Goal: Task Accomplishment & Management: Complete application form

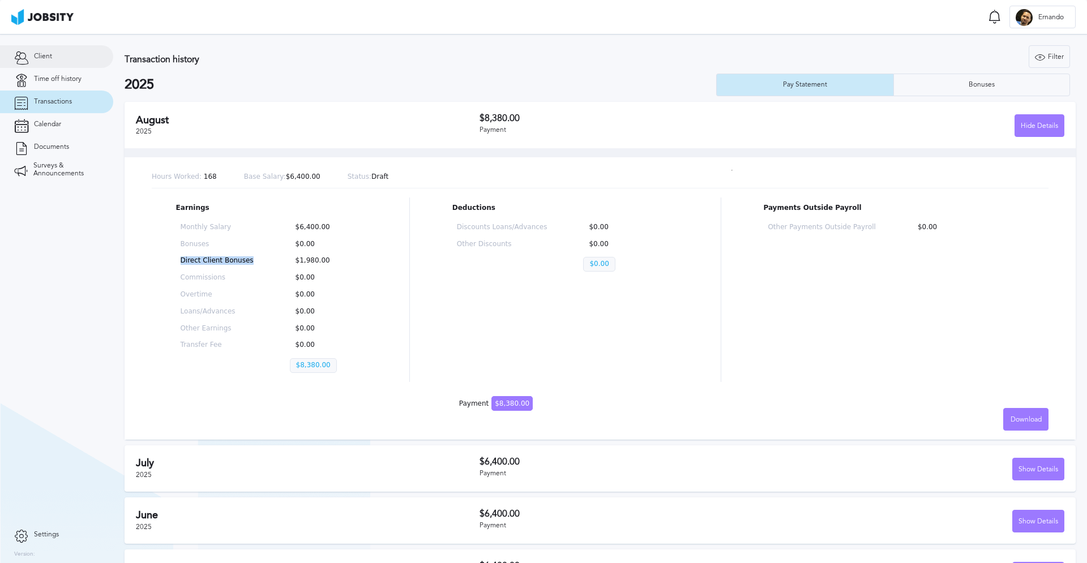
scroll to position [141, 0]
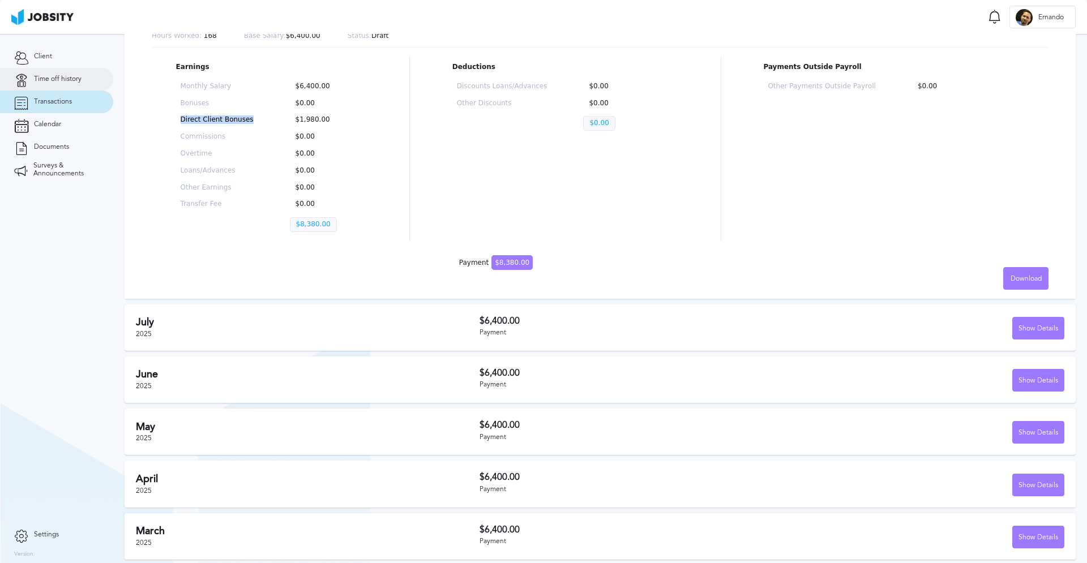
click at [74, 69] on link "Time off history" at bounding box center [56, 79] width 113 height 23
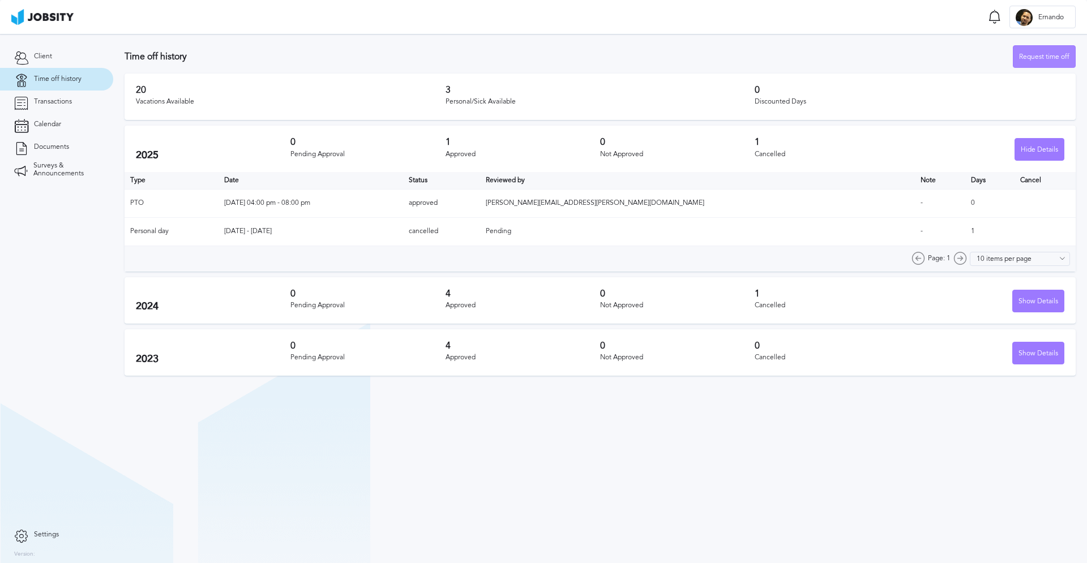
click at [1034, 52] on div "Request time off" at bounding box center [1045, 57] width 62 height 23
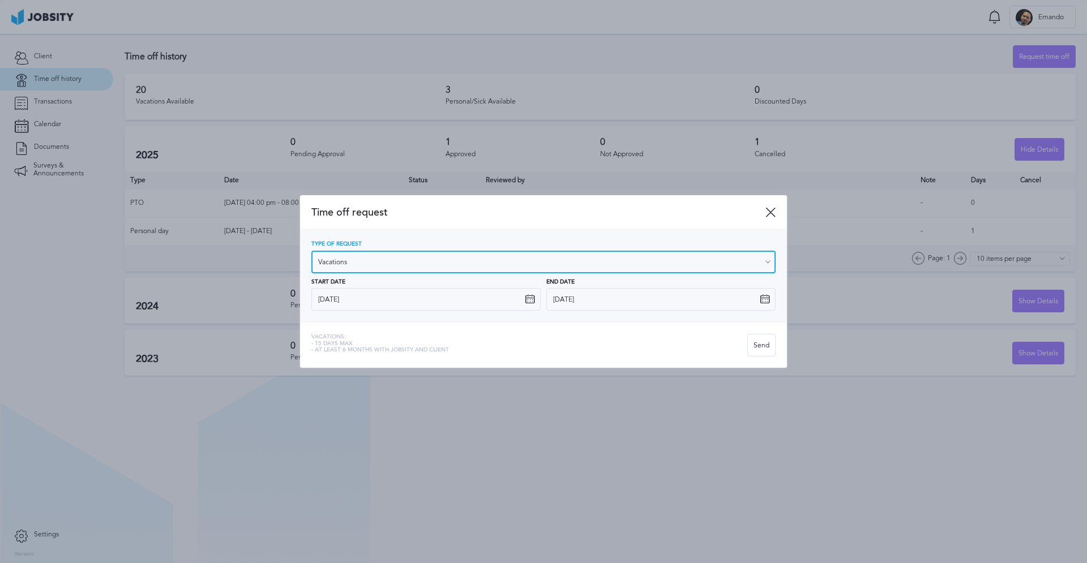
click at [445, 262] on input "Vacations" at bounding box center [543, 262] width 464 height 23
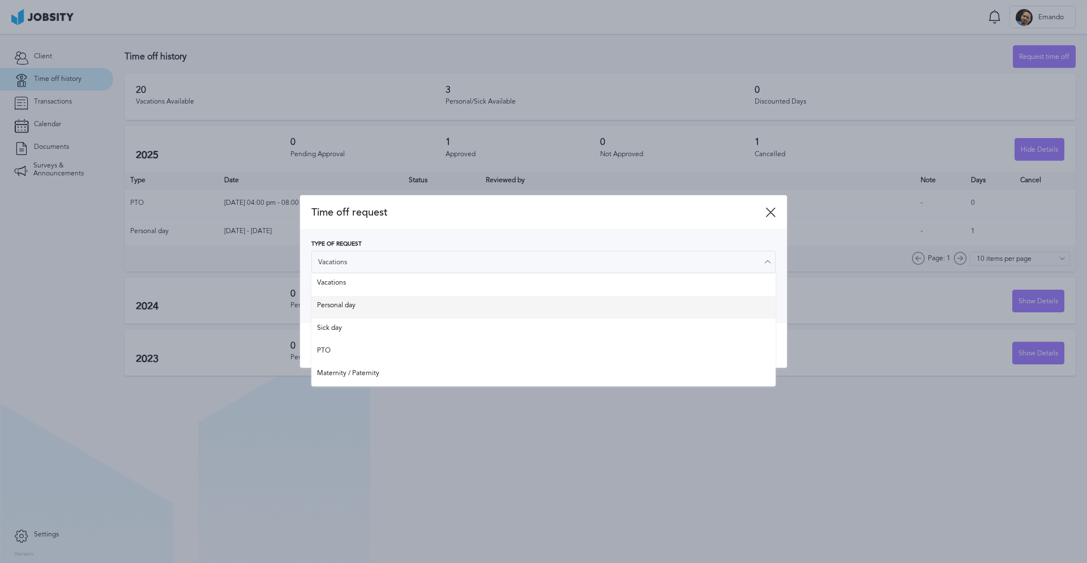
type input "Personal day"
click at [403, 311] on div "Type of Request Personal day Vacations Personal day Sick day PTO Maternity / Pa…" at bounding box center [543, 276] width 464 height 70
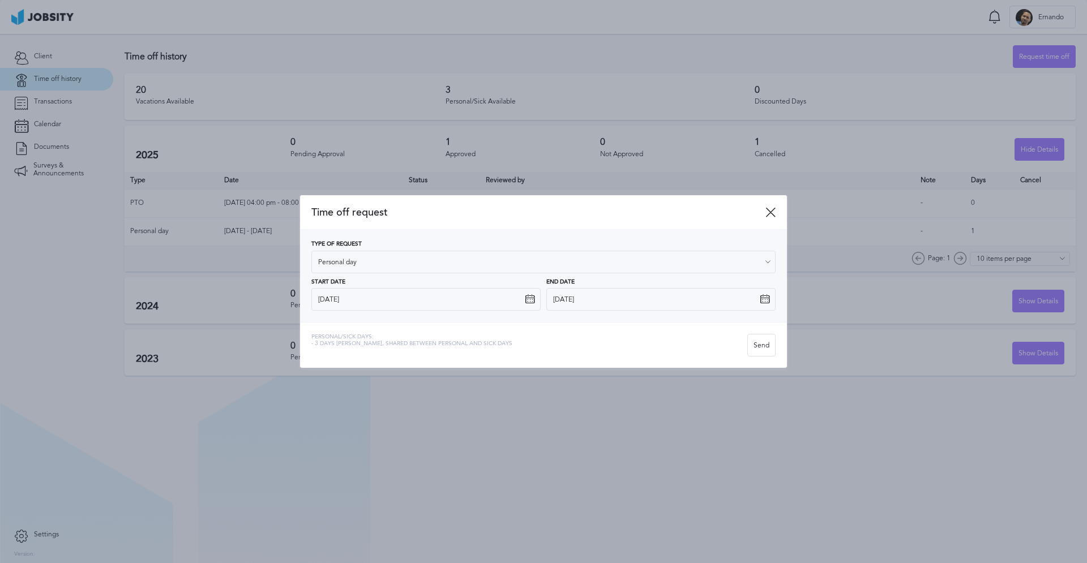
click at [527, 300] on icon at bounding box center [530, 299] width 10 height 10
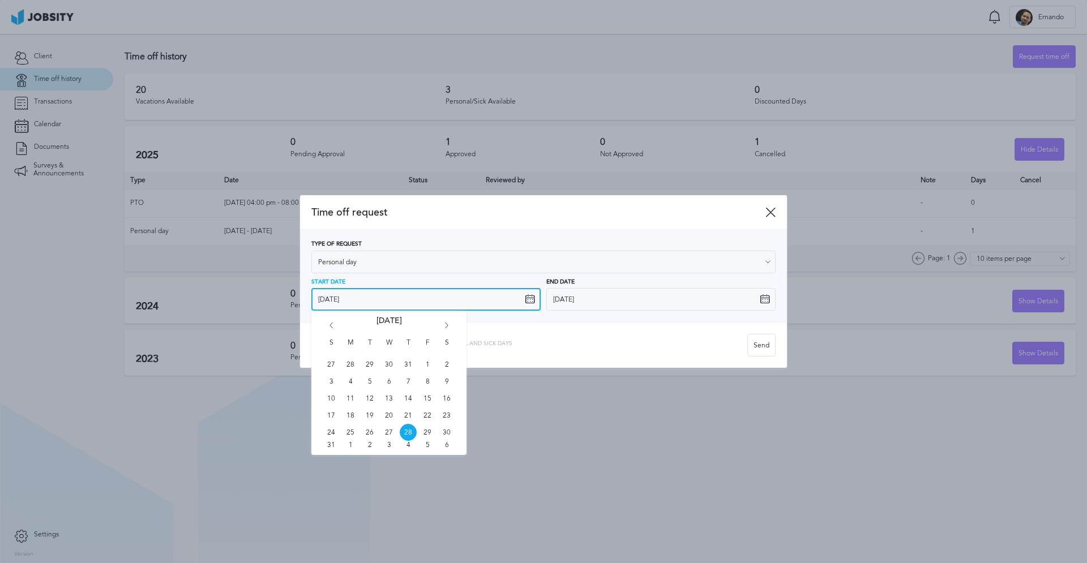
click at [470, 300] on input "[DATE]" at bounding box center [425, 299] width 229 height 23
click at [448, 323] on icon "Go forward 1 month" at bounding box center [447, 328] width 10 height 10
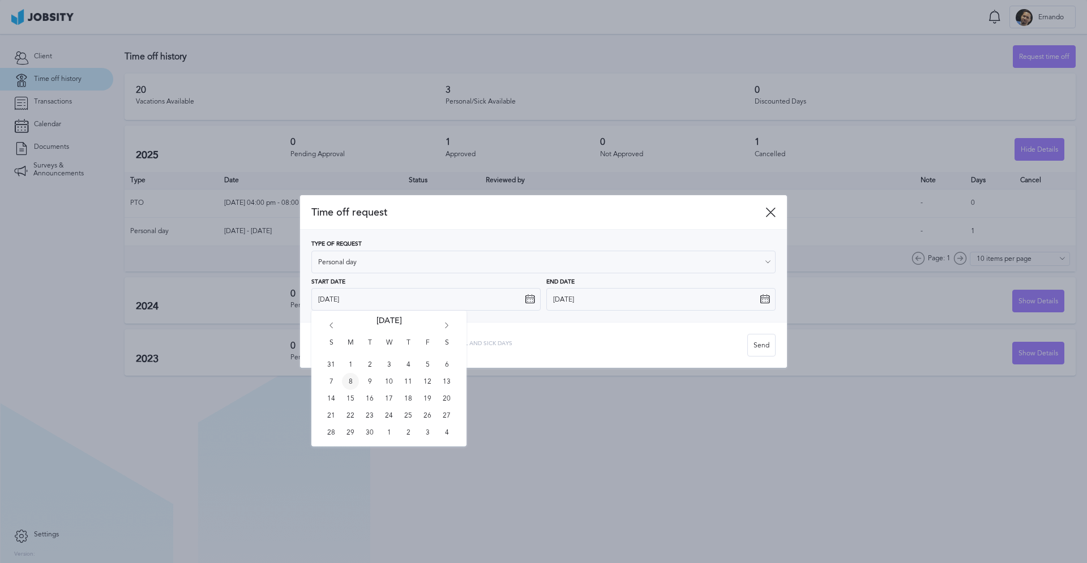
click at [350, 382] on span "8" at bounding box center [350, 381] width 17 height 17
type input "[DATE]"
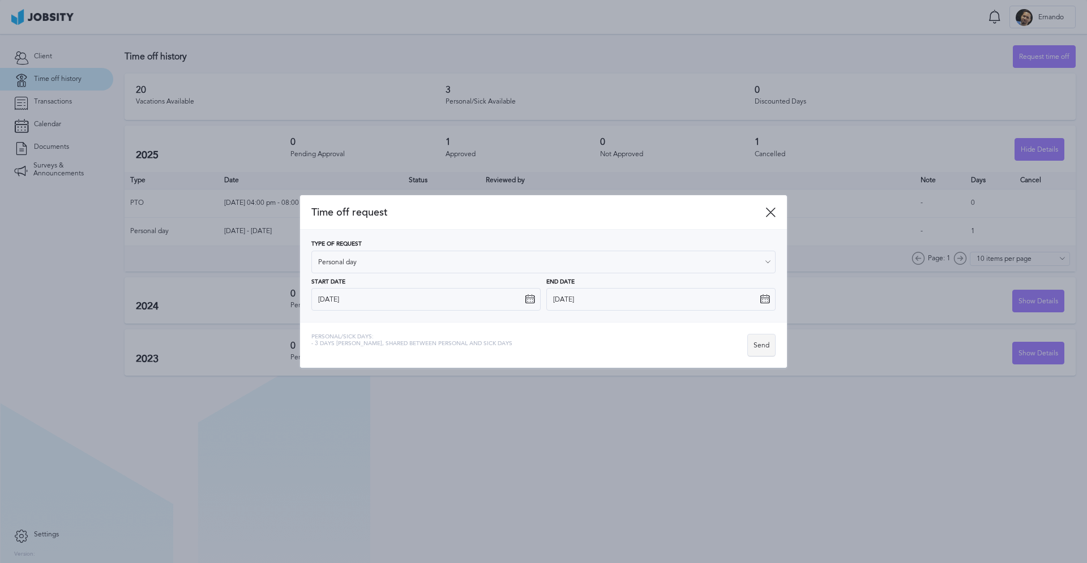
click at [757, 345] on div "Send" at bounding box center [761, 346] width 27 height 23
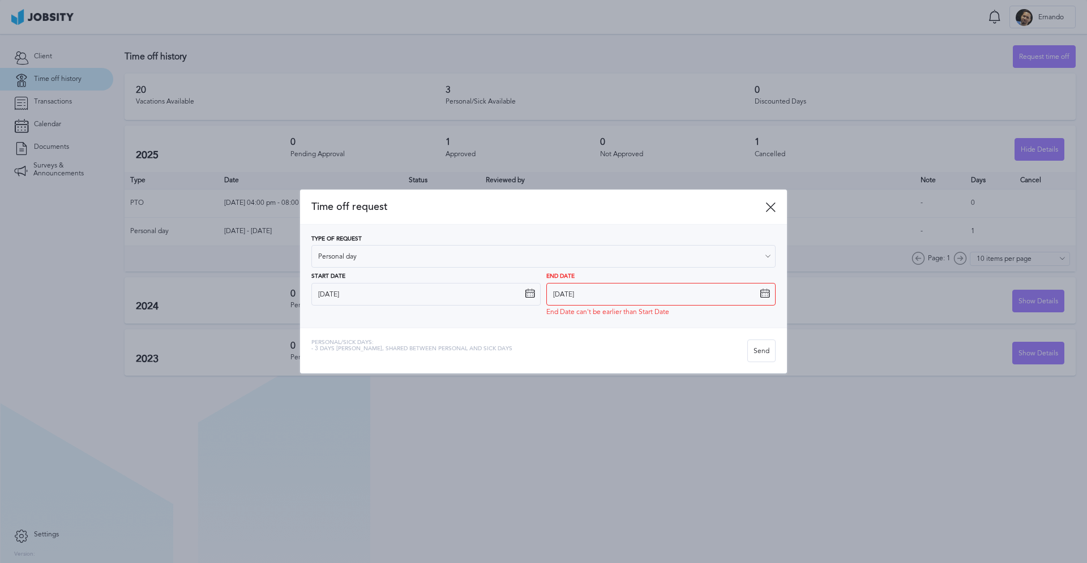
click at [764, 293] on icon at bounding box center [765, 294] width 10 height 10
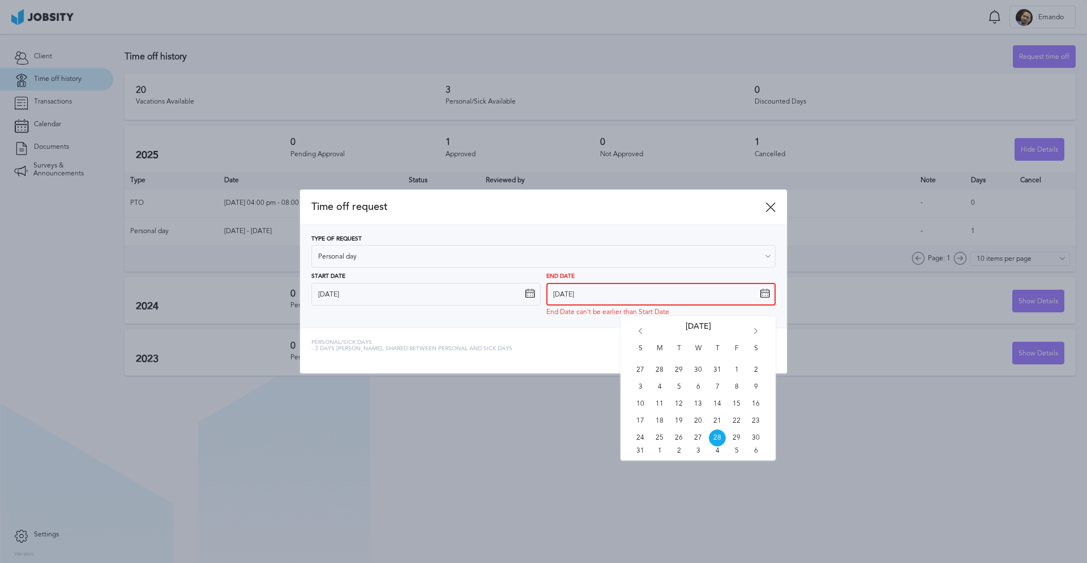
click at [738, 292] on input "[DATE]" at bounding box center [660, 294] width 229 height 23
click at [757, 333] on icon "Go forward 1 month" at bounding box center [756, 333] width 10 height 10
click at [662, 385] on span "8" at bounding box center [659, 387] width 17 height 17
type input "[DATE]"
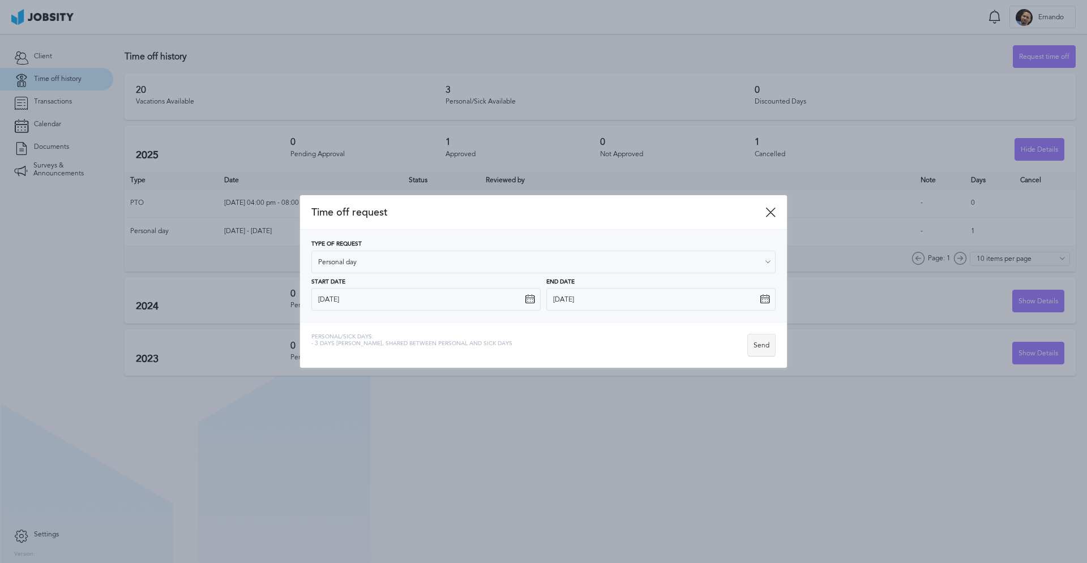
click at [764, 344] on div "Send" at bounding box center [761, 346] width 27 height 23
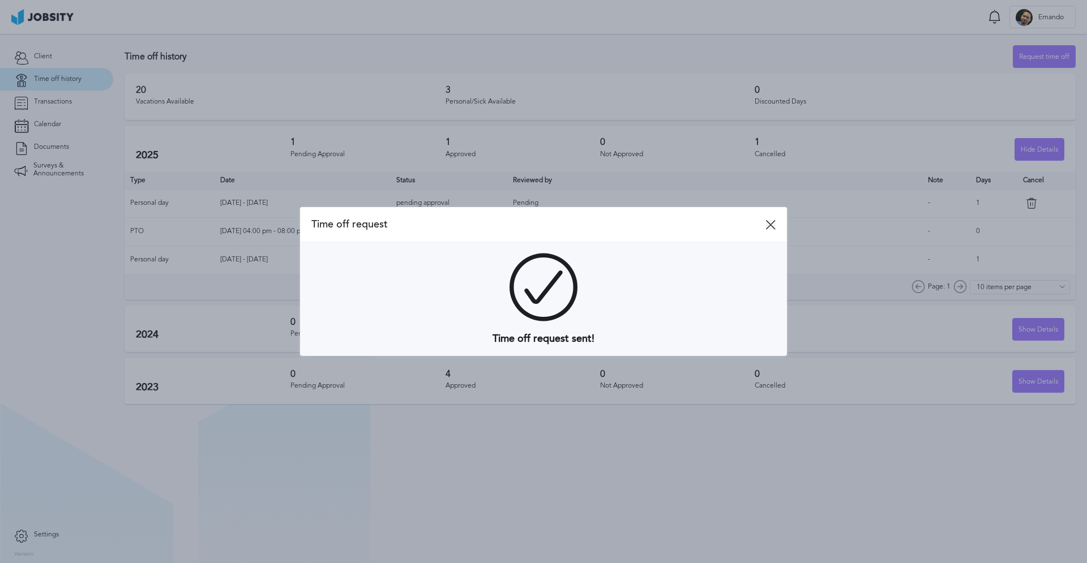
click at [771, 224] on icon at bounding box center [771, 225] width 10 height 10
